Goal: Navigation & Orientation: Find specific page/section

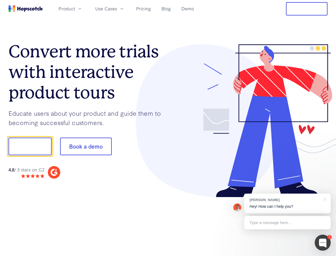
click at [168, 128] on div at bounding box center [248, 120] width 160 height 153
click at [75, 9] on span "Product" at bounding box center [67, 8] width 17 height 7
click at [117, 9] on span "Use Cases" at bounding box center [106, 8] width 22 height 7
click at [307, 9] on button "Free Trial" at bounding box center [307, 8] width 42 height 13
click at [30, 146] on button "Show me!" at bounding box center [30, 146] width 43 height 18
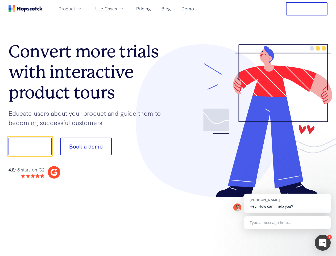
click at [86, 146] on button "Book a demo" at bounding box center [86, 146] width 52 height 18
click at [323, 242] on div at bounding box center [323, 242] width 16 height 16
click at [288, 203] on div "[PERSON_NAME] Hey! How can I help you?" at bounding box center [288, 203] width 87 height 20
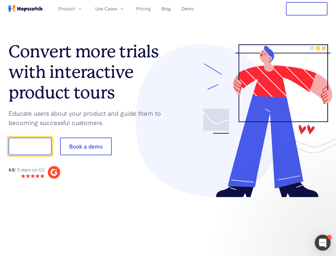
click at [324, 199] on div at bounding box center [281, 146] width 100 height 178
click at [288, 222] on div at bounding box center [281, 181] width 100 height 106
